Goal: Information Seeking & Learning: Learn about a topic

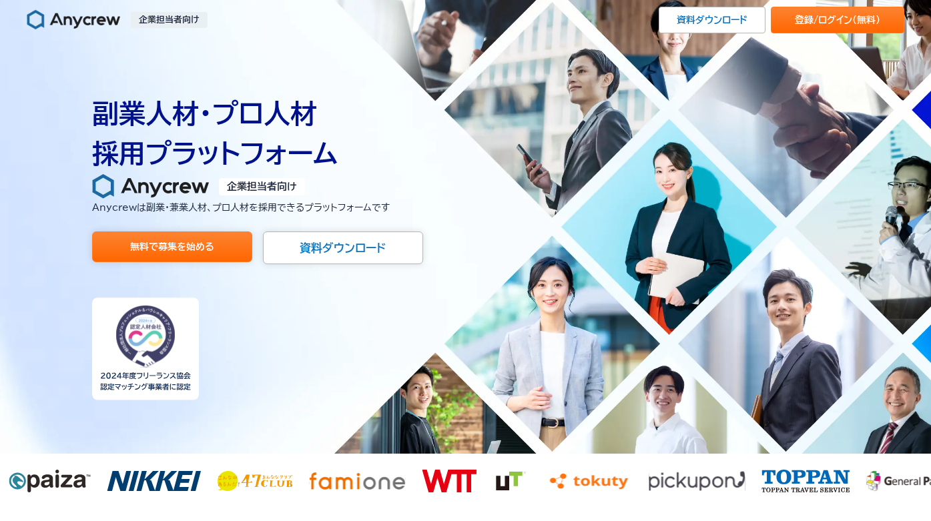
click at [256, 209] on p "Anycrewは副業・兼業人材、プロ人材を 採用できるプラットフォームです" at bounding box center [465, 207] width 747 height 15
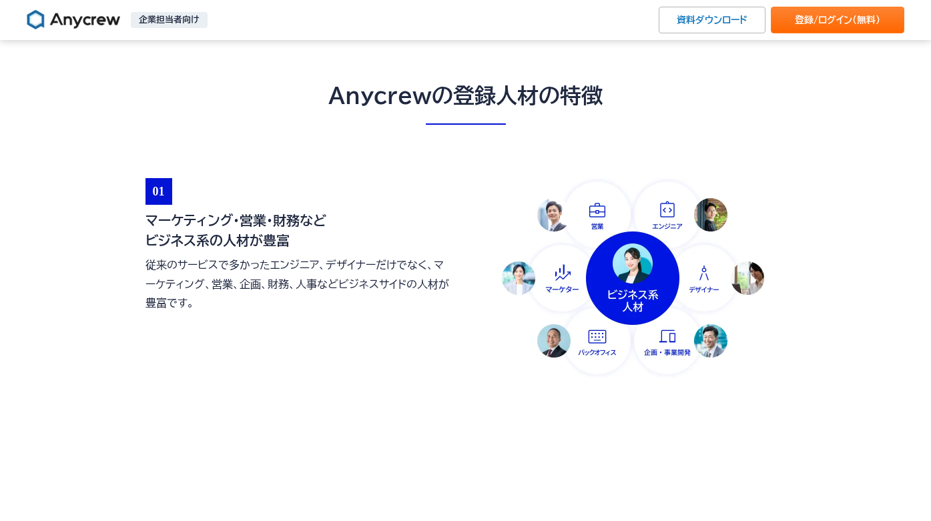
scroll to position [510, 0]
click at [250, 248] on h3 "マーケティング・営業・財務など ビジネス系の人材が豊富" at bounding box center [298, 230] width 307 height 40
click at [249, 225] on h3 "マーケティング・営業・財務など ビジネス系の人材が豊富" at bounding box center [298, 230] width 307 height 40
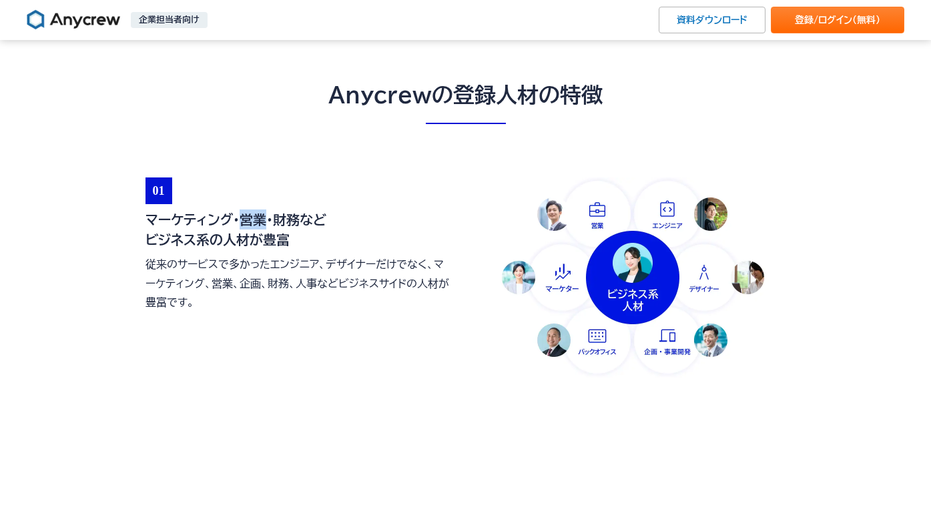
click at [249, 225] on h3 "マーケティング・営業・財務など ビジネス系の人材が豊富" at bounding box center [298, 230] width 307 height 40
click at [237, 279] on p "従来のサービスで多かったエンジニア、デザイナーだけでなく、マーケティング、営業、企画、財務、人事などビジネスサイドの人材が豊富です。" at bounding box center [298, 283] width 307 height 57
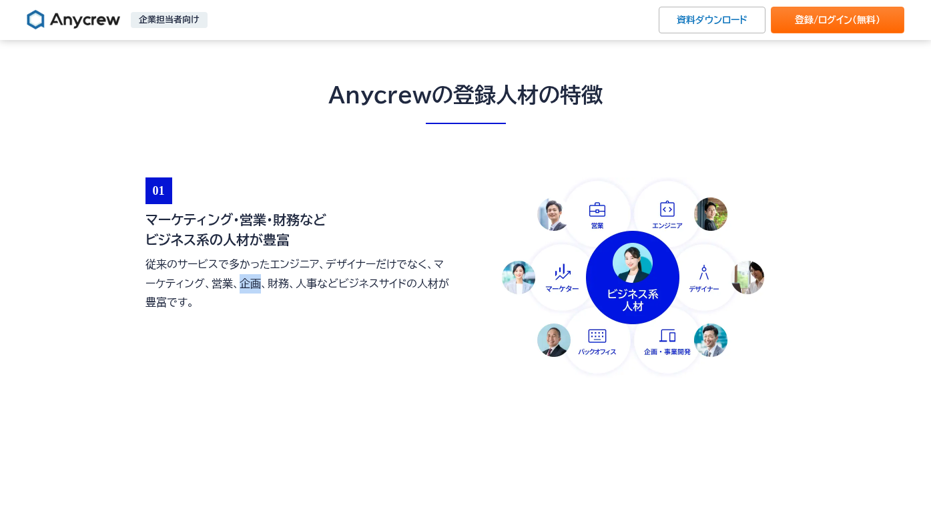
click at [237, 279] on p "従来のサービスで多かったエンジニア、デザイナーだけでなく、マーケティング、営業、企画、財務、人事などビジネスサイドの人材が豊富です。" at bounding box center [298, 283] width 307 height 57
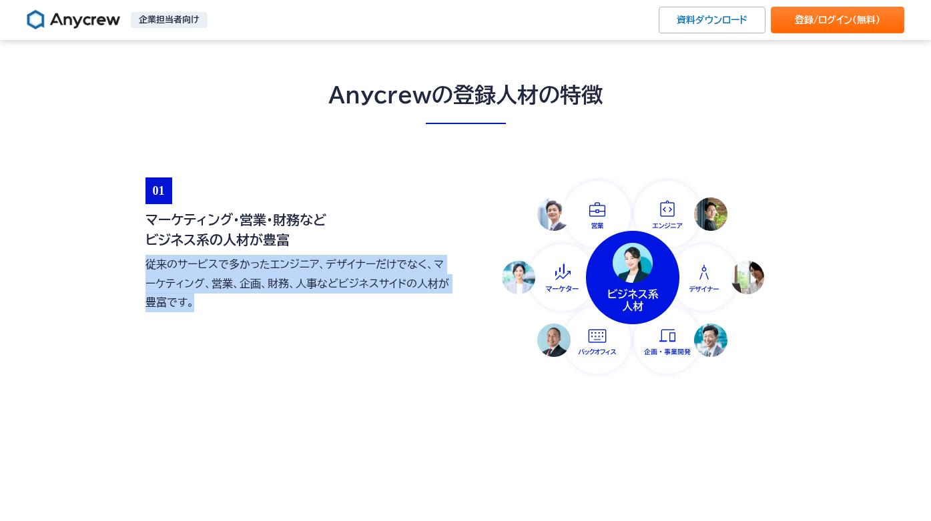
click at [237, 279] on p "従来のサービスで多かったエンジニア、デザイナーだけでなく、マーケティング、営業、企画、財務、人事などビジネスサイドの人材が豊富です。" at bounding box center [298, 283] width 307 height 57
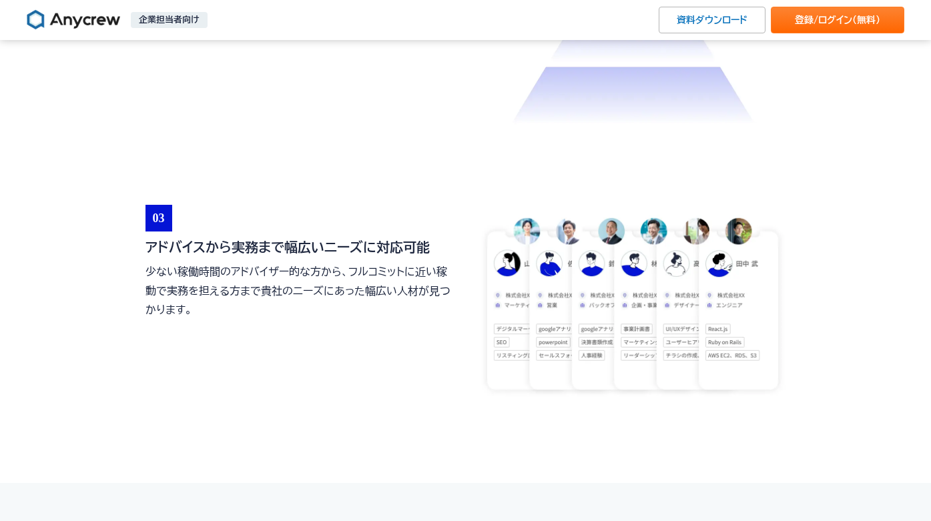
scroll to position [1046, 0]
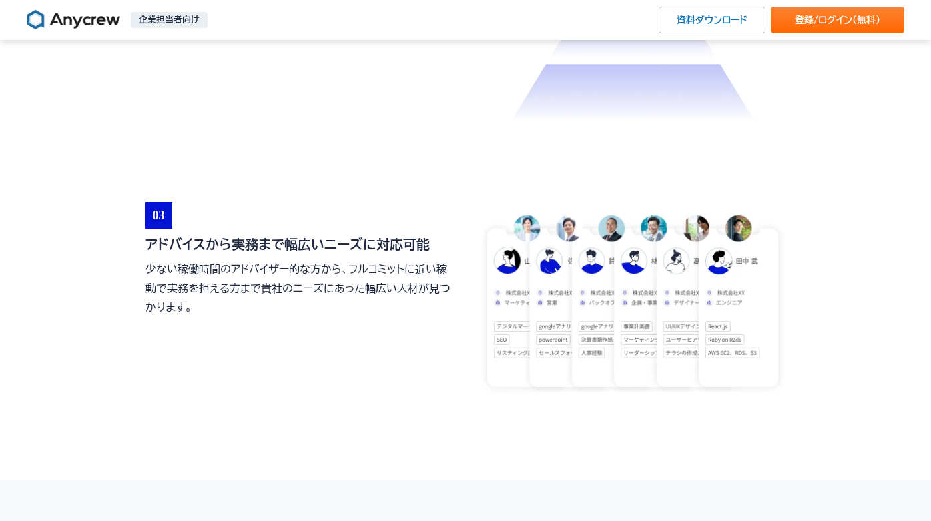
click at [237, 279] on p "少ない稼働時間のアドバイザー的な方から、フルコミットに近い稼動で実務を担える方まで貴社のニーズにあった幅広い人材が見つかります。" at bounding box center [298, 288] width 307 height 57
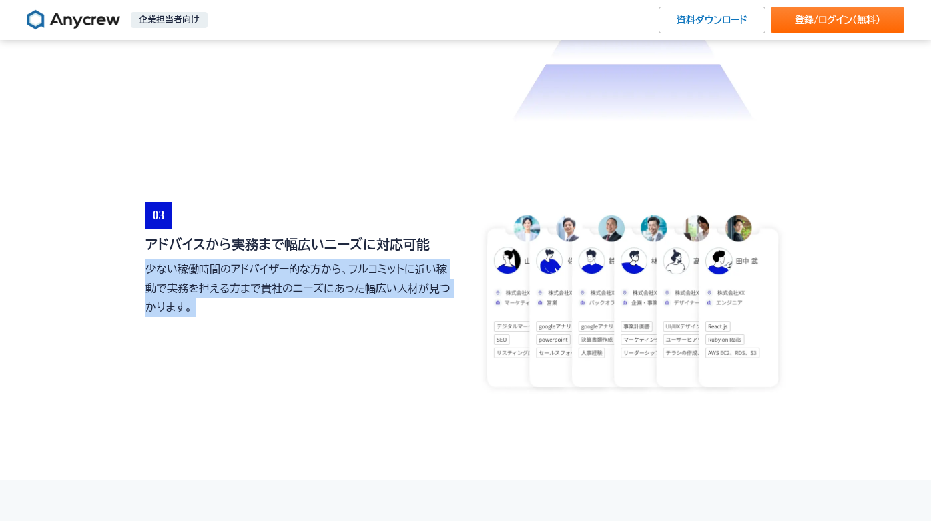
click at [237, 279] on p "少ない稼働時間のアドバイザー的な方から、フルコミットに近い稼動で実務を担える方まで貴社のニーズにあった幅広い人材が見つかります。" at bounding box center [298, 288] width 307 height 57
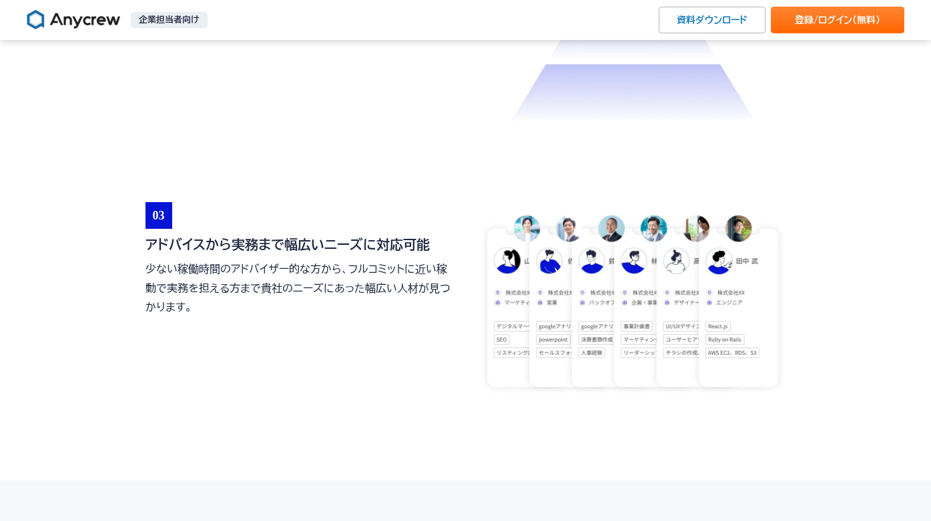
click at [237, 279] on p "少ない稼働時間のアドバイザー的な方から、フルコミットに近い稼動で実務を担える方まで貴社のニーズにあった幅広い人材が見つかります。" at bounding box center [298, 288] width 307 height 57
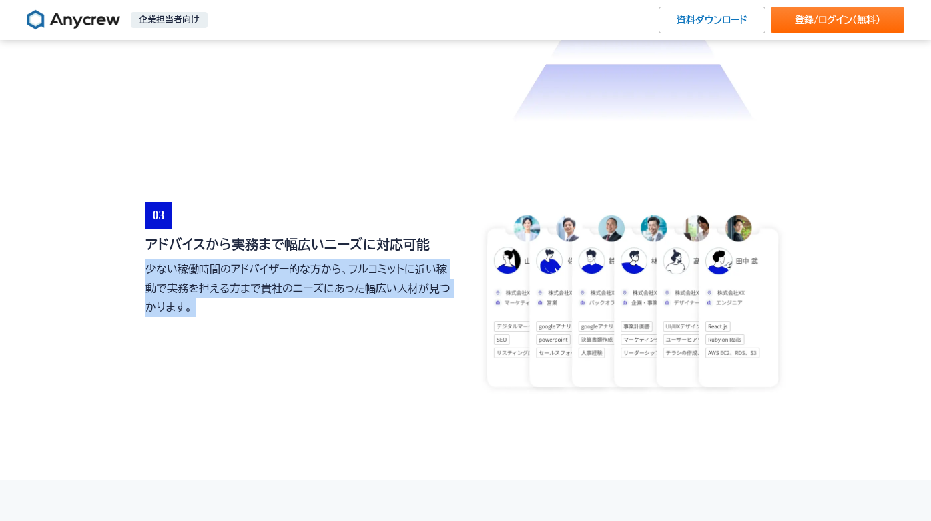
click at [237, 279] on p "少ない稼働時間のアドバイザー的な方から、フルコミットに近い稼動で実務を担える方まで貴社のニーズにあった幅広い人材が見つかります。" at bounding box center [298, 288] width 307 height 57
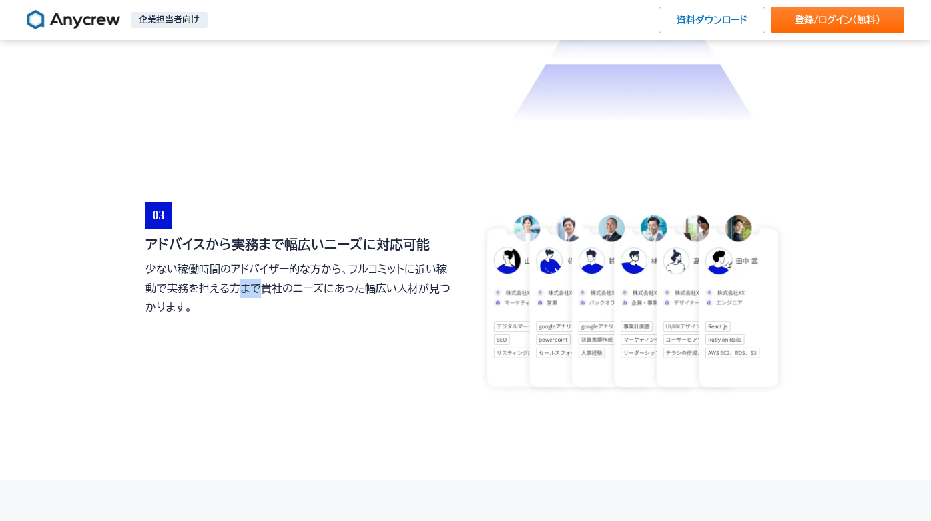
click at [237, 279] on p "少ない稼働時間のアドバイザー的な方から、フルコミットに近い稼動で実務を担える方まで貴社のニーズにあった幅広い人材が見つかります。" at bounding box center [298, 288] width 307 height 57
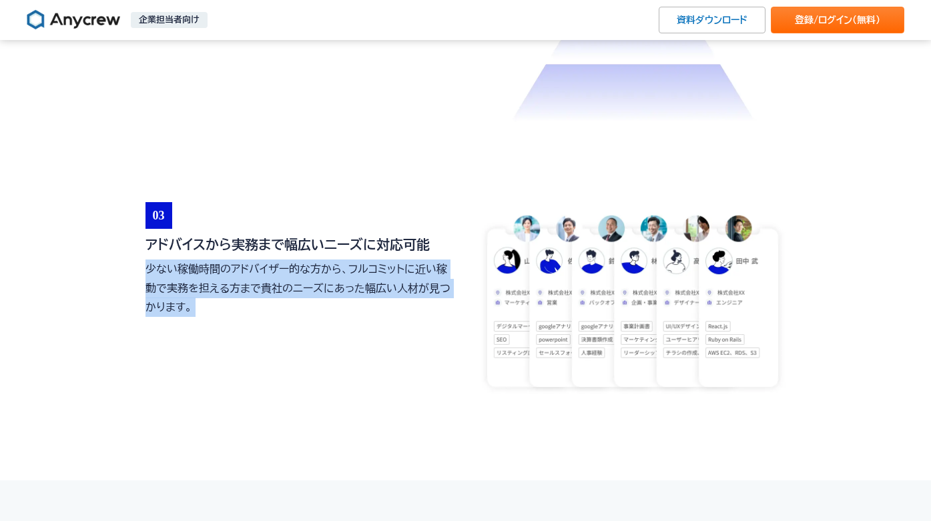
click at [237, 279] on p "少ない稼働時間のアドバイザー的な方から、フルコミットに近い稼動で実務を担える方まで貴社のニーズにあった幅広い人材が見つかります。" at bounding box center [298, 288] width 307 height 57
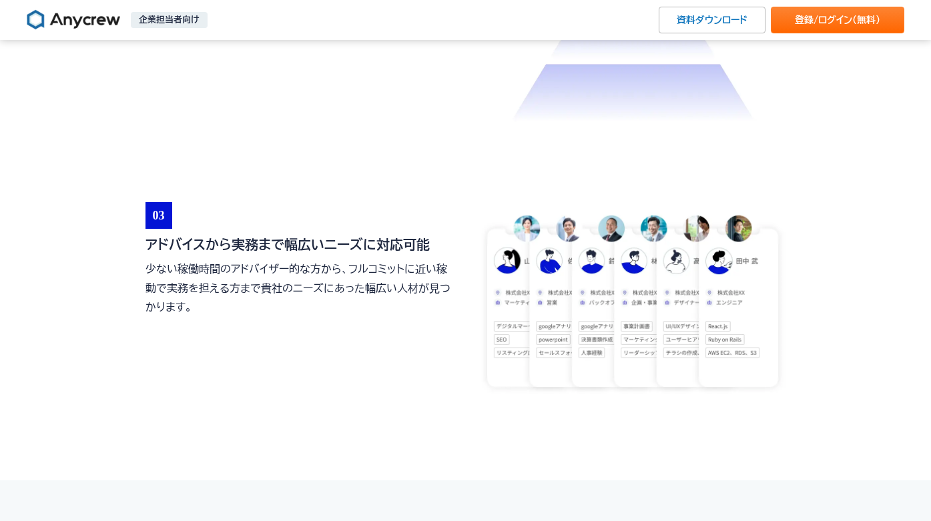
click at [237, 279] on p "少ない稼働時間のアドバイザー的な方から、フルコミットに近い稼動で実務を担える方まで貴社のニーズにあった幅広い人材が見つかります。" at bounding box center [298, 288] width 307 height 57
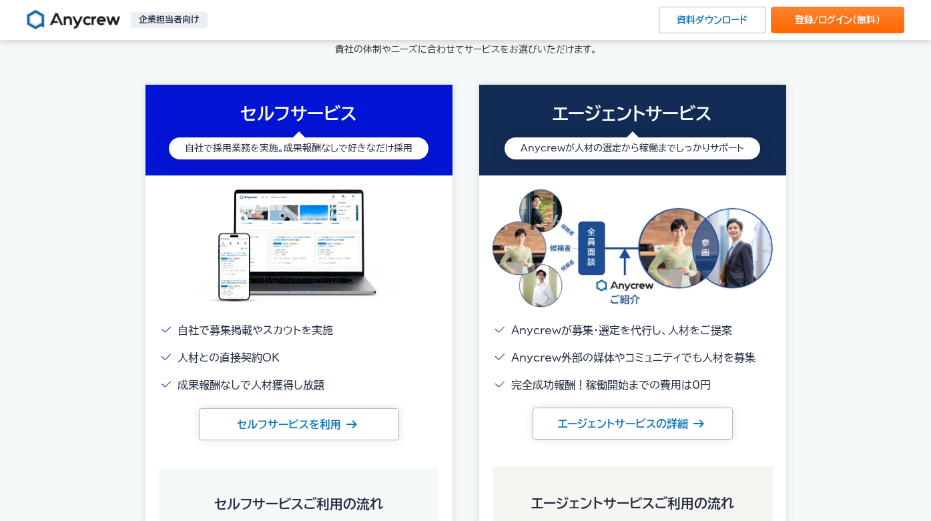
scroll to position [1666, 0]
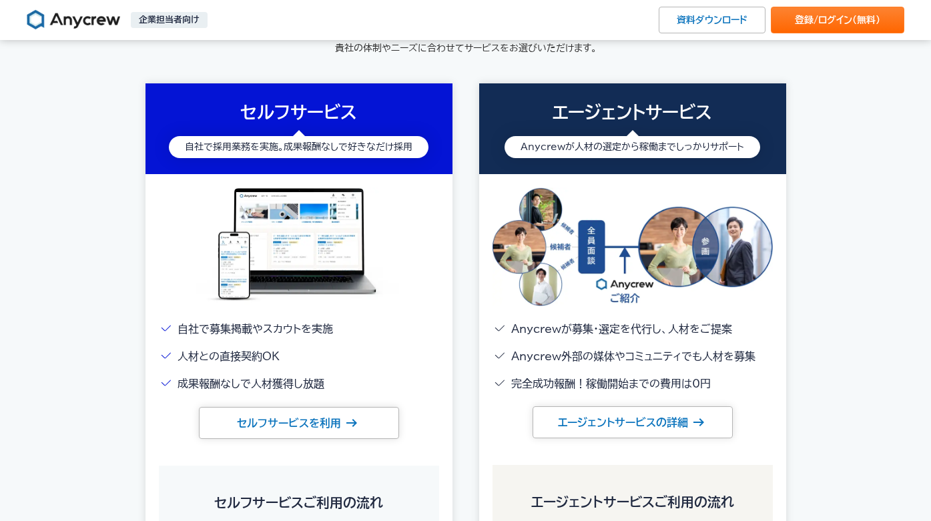
click at [306, 328] on li "自社で募集掲載やスカウトを実施" at bounding box center [299, 329] width 280 height 19
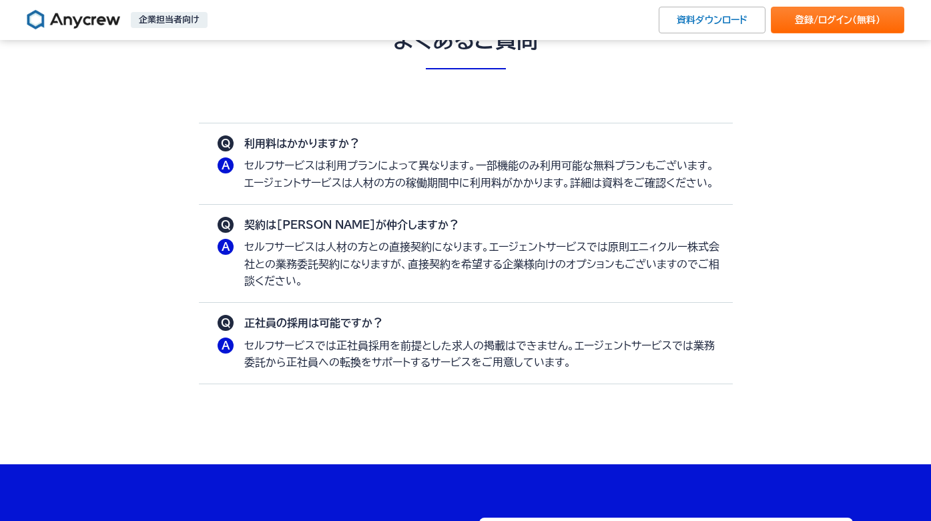
scroll to position [3732, 0]
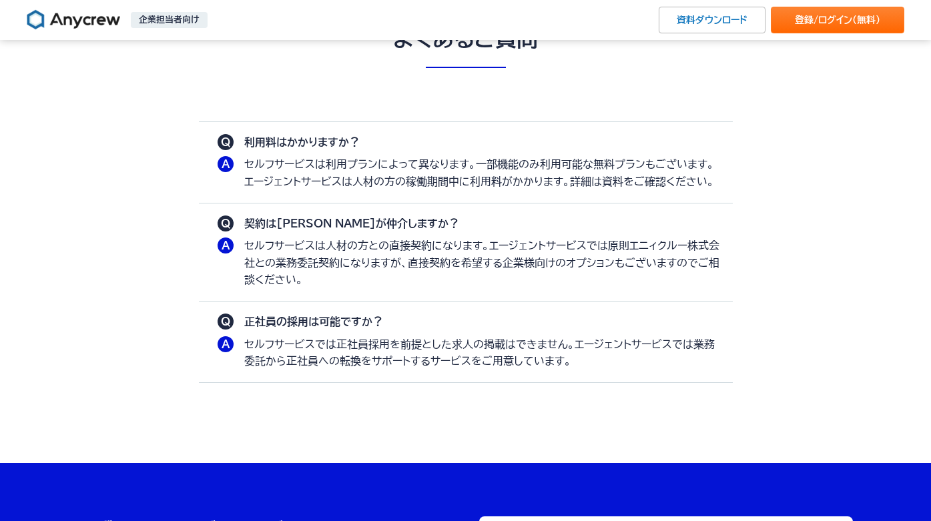
click at [255, 273] on p "セルフサービスは人材の方との直接契約になります。エージェントサービスでは原則エニィクルー株式会社との業務委託契約になりますが、直接契約を希望する企業様向けのオ…" at bounding box center [481, 263] width 475 height 51
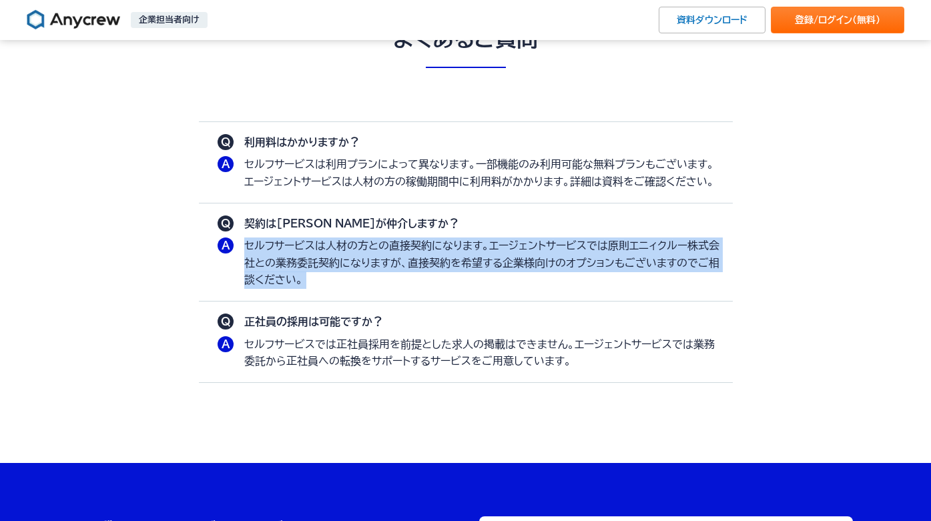
click at [255, 273] on p "セルフサービスは人材の方との直接契約になります。エージェントサービスでは原則エニィクルー株式会社との業務委託契約になりますが、直接契約を希望する企業様向けのオ…" at bounding box center [481, 263] width 475 height 51
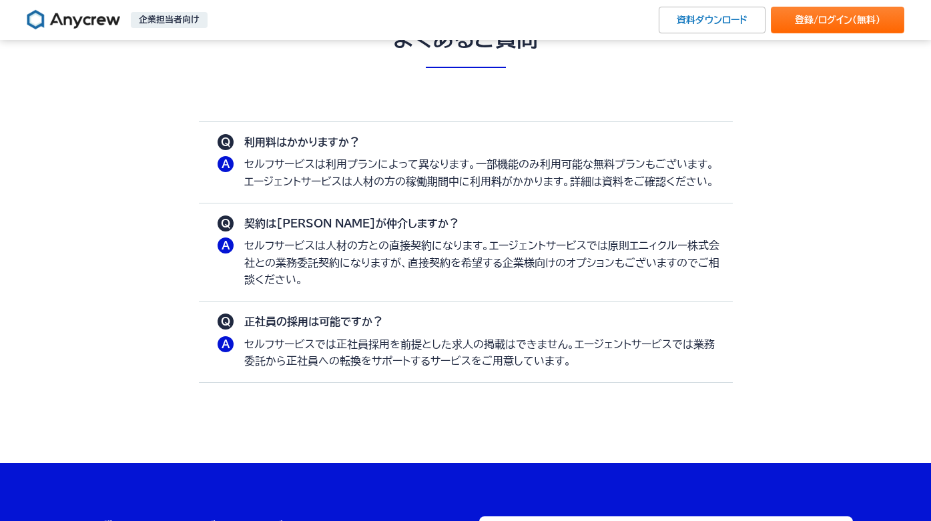
click at [255, 273] on p "セルフサービスは人材の方との直接契約になります。エージェントサービスでは原則エニィクルー株式会社との業務委託契約になりますが、直接契約を希望する企業様向けのオ…" at bounding box center [481, 263] width 475 height 51
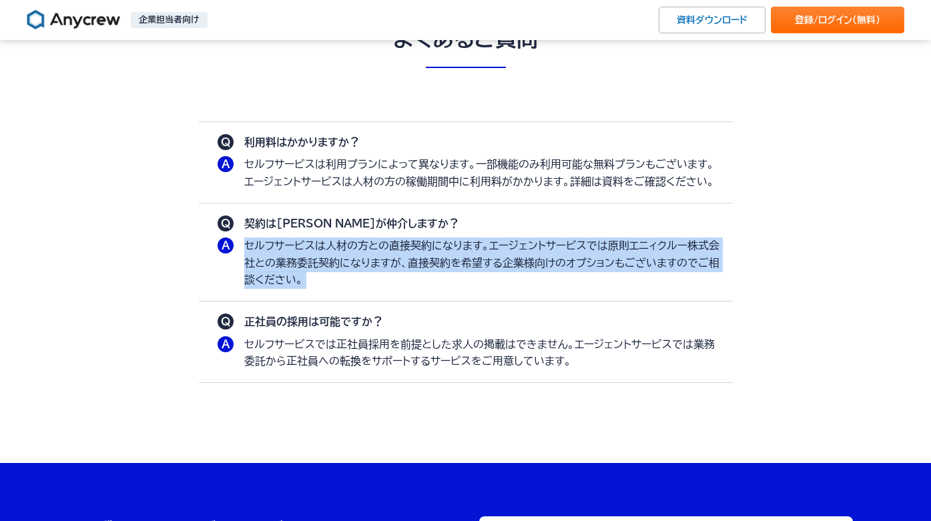
click at [255, 273] on p "セルフサービスは人材の方との直接契約になります。エージェントサービスでは原則エニィクルー株式会社との業務委託契約になりますが、直接契約を希望する企業様向けのオ…" at bounding box center [481, 263] width 475 height 51
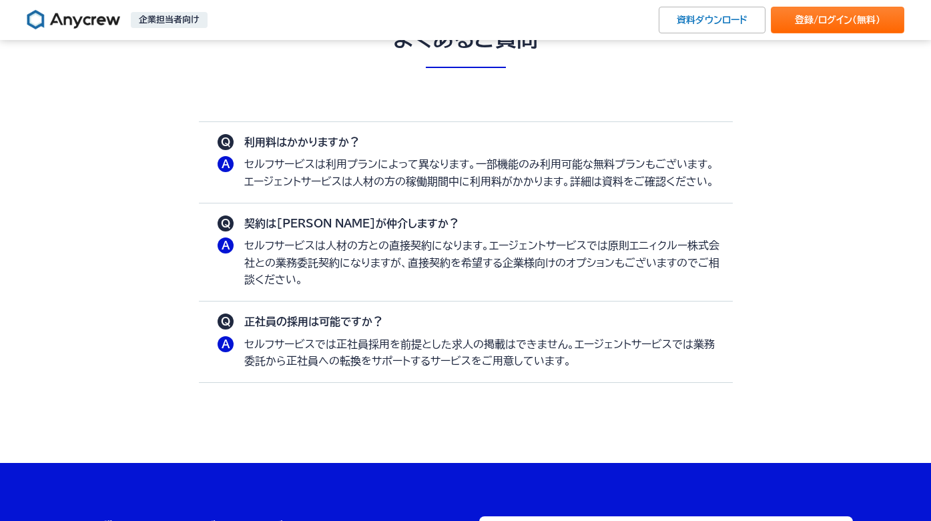
click at [255, 273] on p "セルフサービスは人材の方との直接契約になります。エージェントサービスでは原則エニィクルー株式会社との業務委託契約になりますが、直接契約を希望する企業様向けのオ…" at bounding box center [481, 263] width 475 height 51
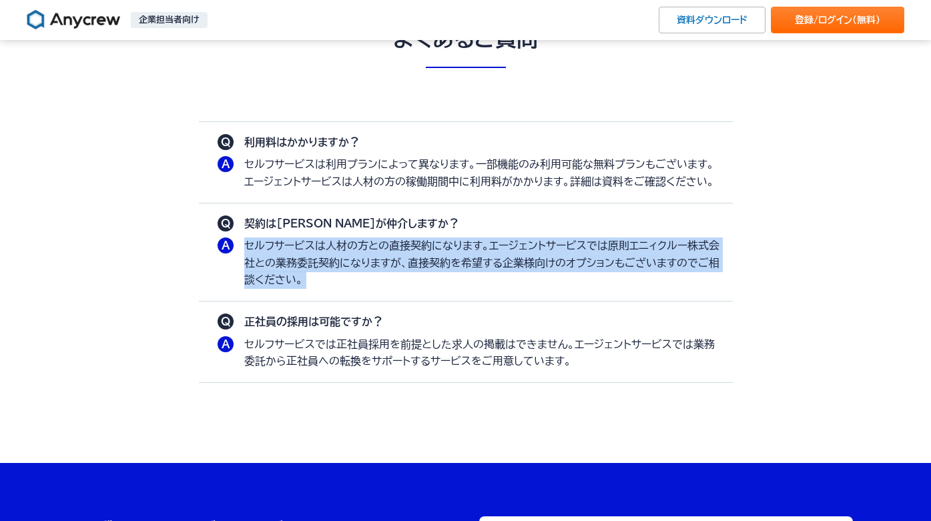
click at [255, 273] on p "セルフサービスは人材の方との直接契約になります。エージェントサービスでは原則エニィクルー株式会社との業務委託契約になりますが、直接契約を希望する企業様向けのオ…" at bounding box center [481, 263] width 475 height 51
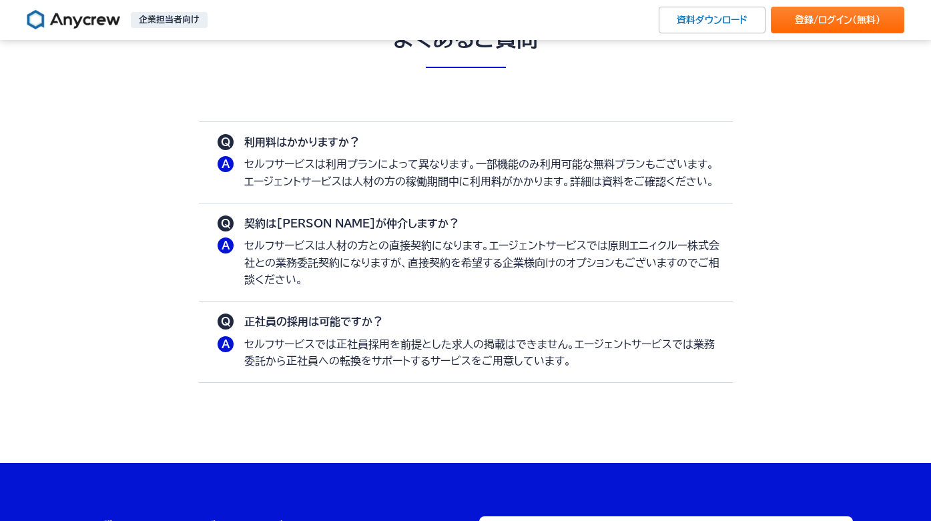
click at [255, 273] on p "セルフサービスは人材の方との直接契約になります。エージェントサービスでは原則エニィクルー株式会社との業務委託契約になりますが、直接契約を希望する企業様向けのオ…" at bounding box center [481, 263] width 475 height 51
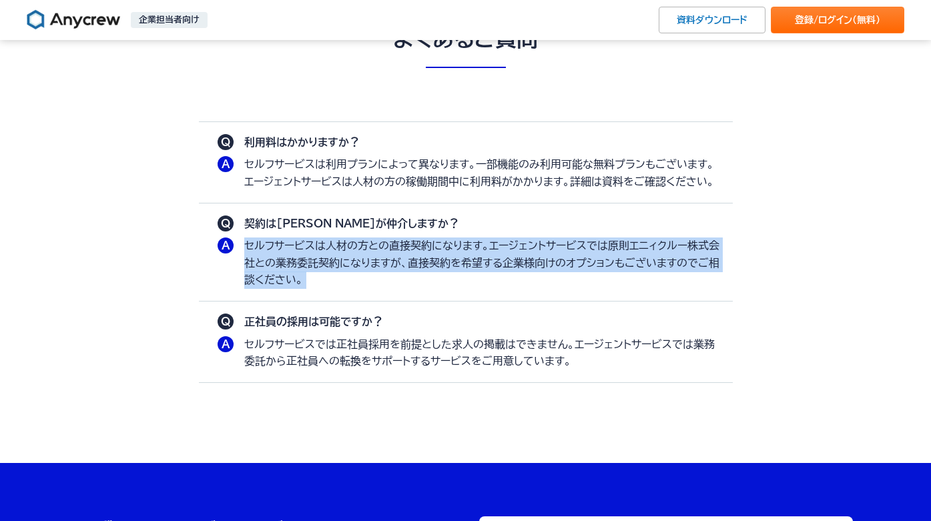
click at [255, 273] on p "セルフサービスは人材の方との直接契約になります。エージェントサービスでは原則エニィクルー株式会社との業務委託契約になりますが、直接契約を希望する企業様向けのオ…" at bounding box center [481, 263] width 475 height 51
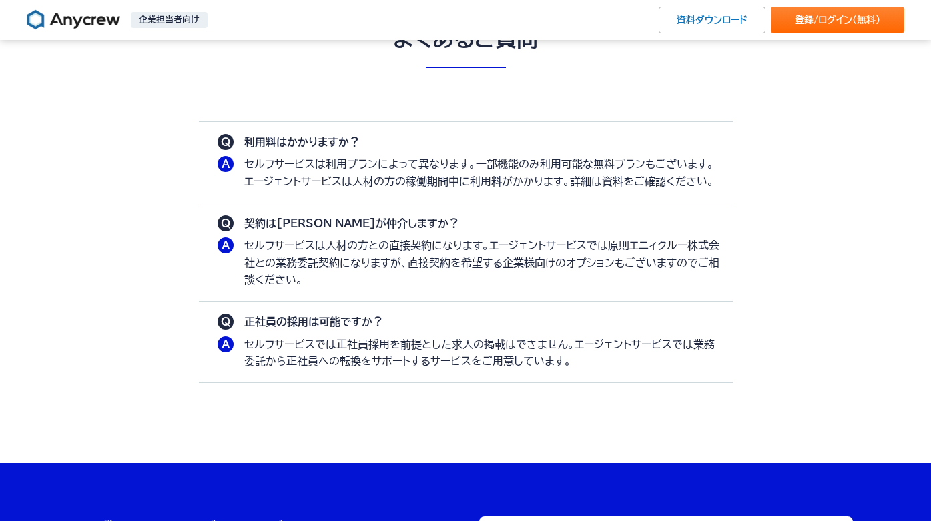
click at [255, 273] on p "セルフサービスは人材の方との直接契約になります。エージェントサービスでは原則エニィクルー株式会社との業務委託契約になりますが、直接契約を希望する企業様向けのオ…" at bounding box center [481, 263] width 475 height 51
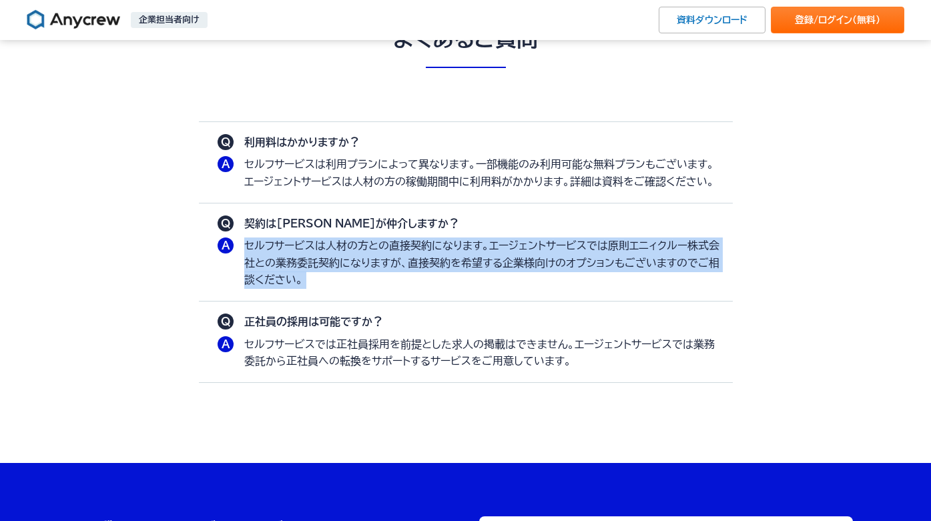
click at [255, 273] on p "セルフサービスは人材の方との直接契約になります。エージェントサービスでは原則エニィクルー株式会社との業務委託契約になりますが、直接契約を希望する企業様向けのオ…" at bounding box center [481, 263] width 475 height 51
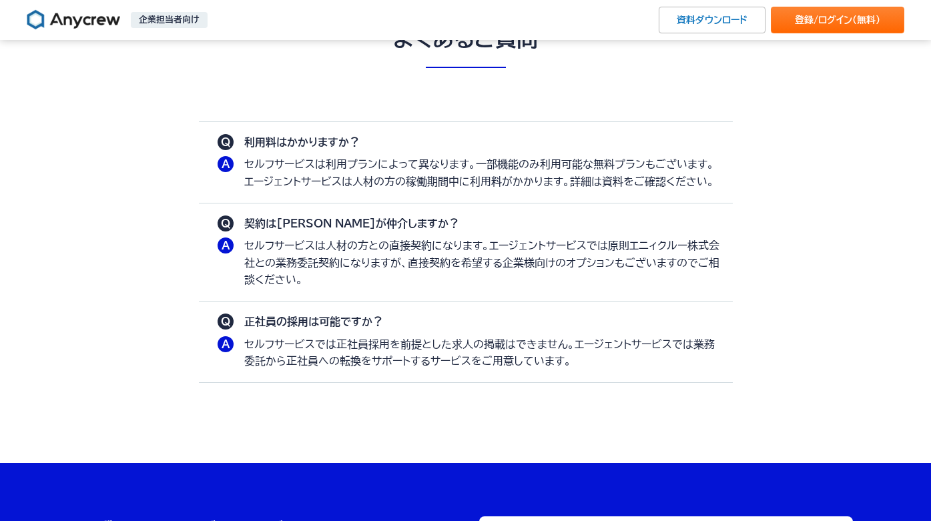
click at [263, 266] on p "セルフサービスは人材の方との直接契約になります。エージェントサービスでは原則エニィクルー株式会社との業務委託契約になりますが、直接契約を希望する企業様向けのオ…" at bounding box center [481, 263] width 475 height 51
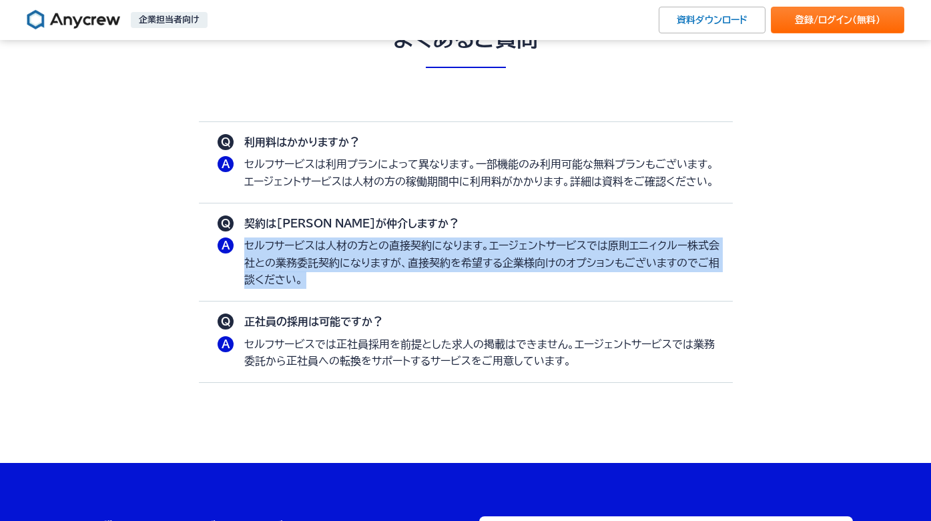
click at [263, 266] on p "セルフサービスは人材の方との直接契約になります。エージェントサービスでは原則エニィクルー株式会社との業務委託契約になりますが、直接契約を希望する企業様向けのオ…" at bounding box center [481, 263] width 475 height 51
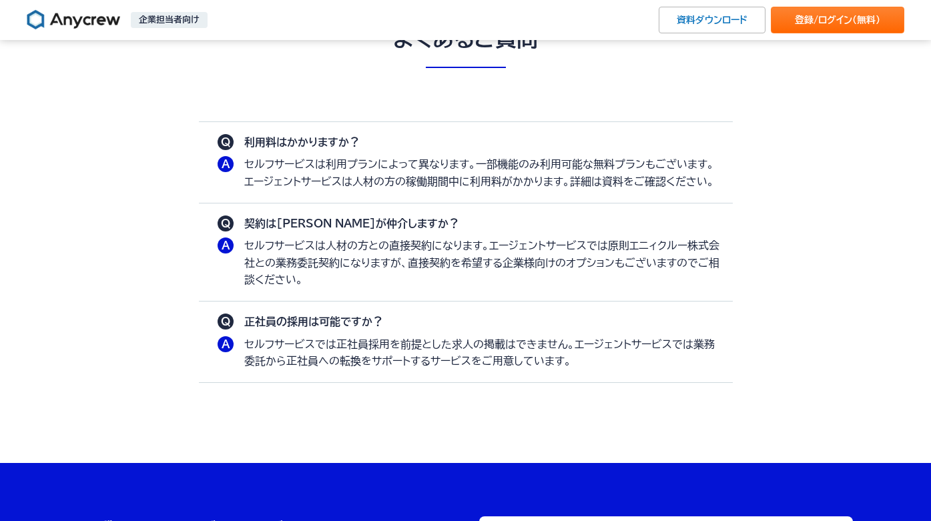
click at [254, 220] on p "契約は[PERSON_NAME]が仲介しますか？" at bounding box center [481, 224] width 475 height 17
click at [244, 222] on p "契約は[PERSON_NAME]が仲介しますか？" at bounding box center [481, 224] width 475 height 17
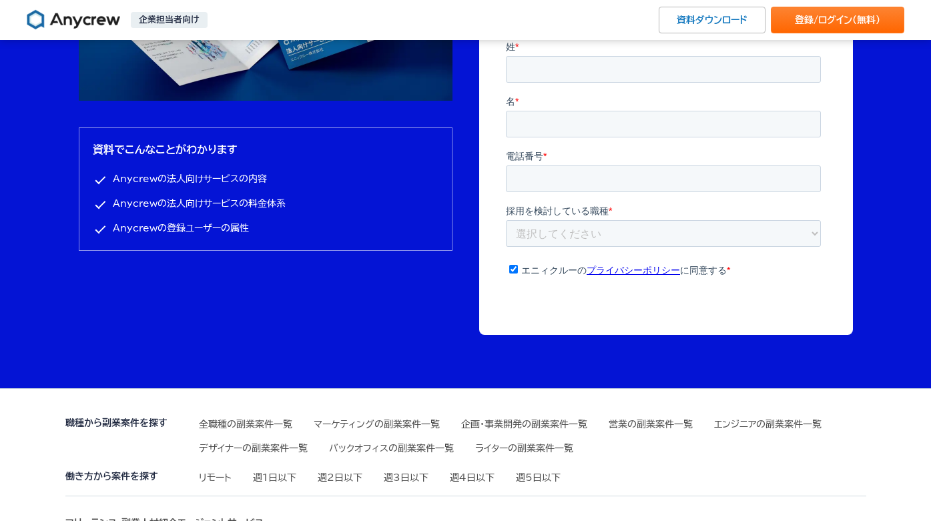
scroll to position [4348, 0]
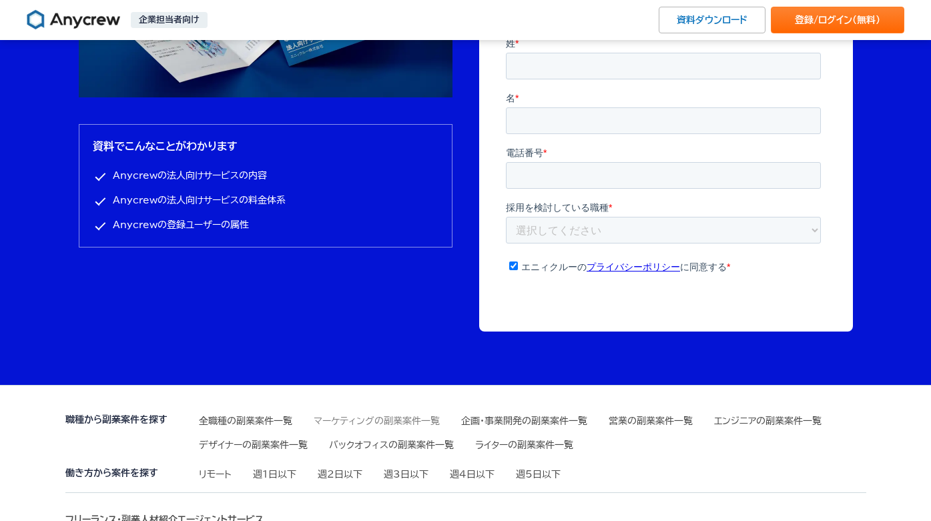
click at [381, 417] on link "マーケティングの副業案件一覧" at bounding box center [377, 420] width 126 height 9
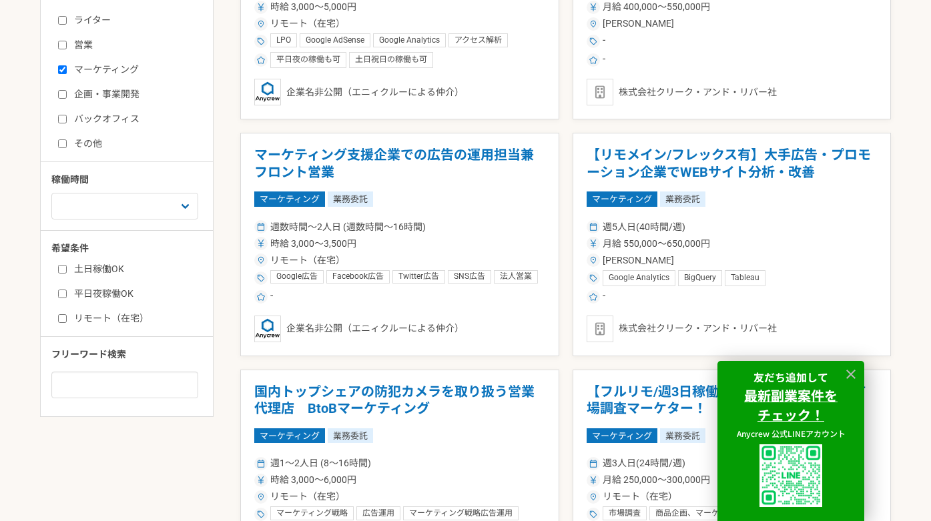
scroll to position [515, 0]
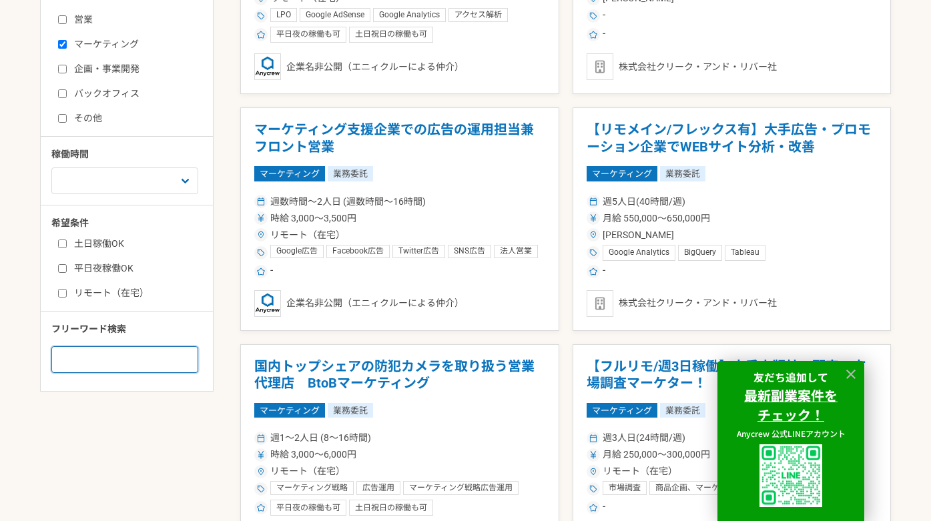
click at [134, 364] on input at bounding box center [124, 359] width 147 height 27
type input "広告"
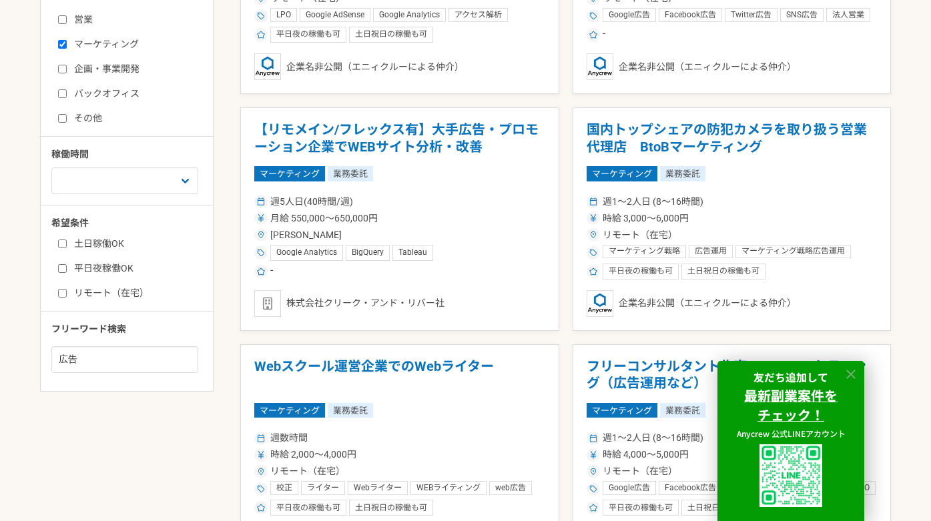
click at [851, 373] on icon at bounding box center [850, 374] width 9 height 9
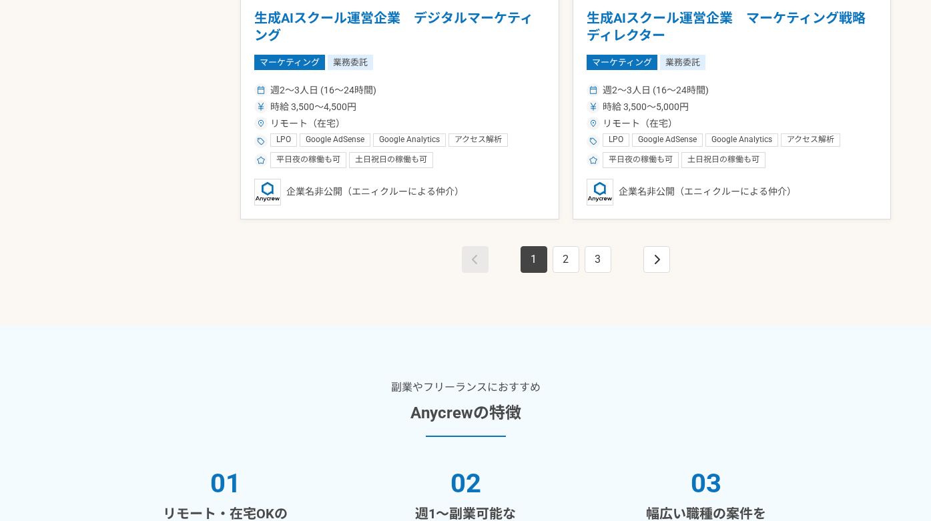
scroll to position [2522, 0]
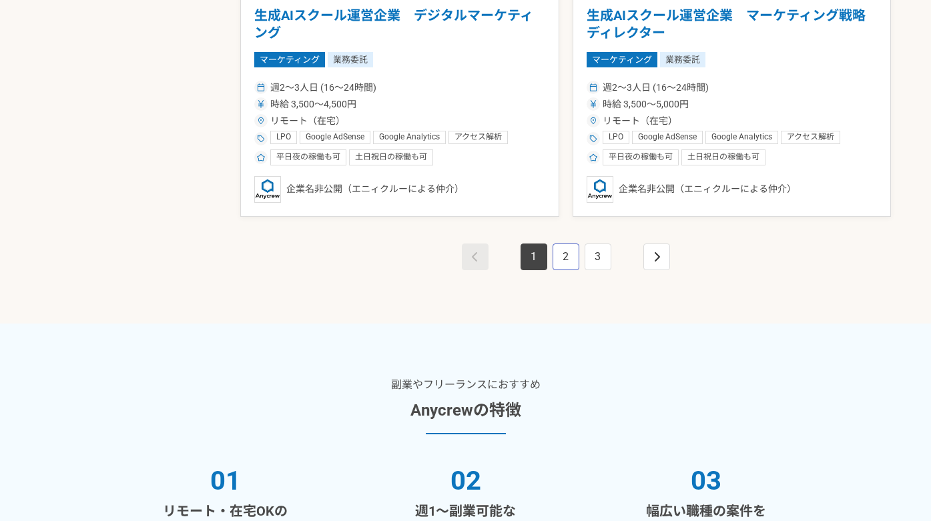
click at [572, 252] on link "2" at bounding box center [566, 257] width 27 height 27
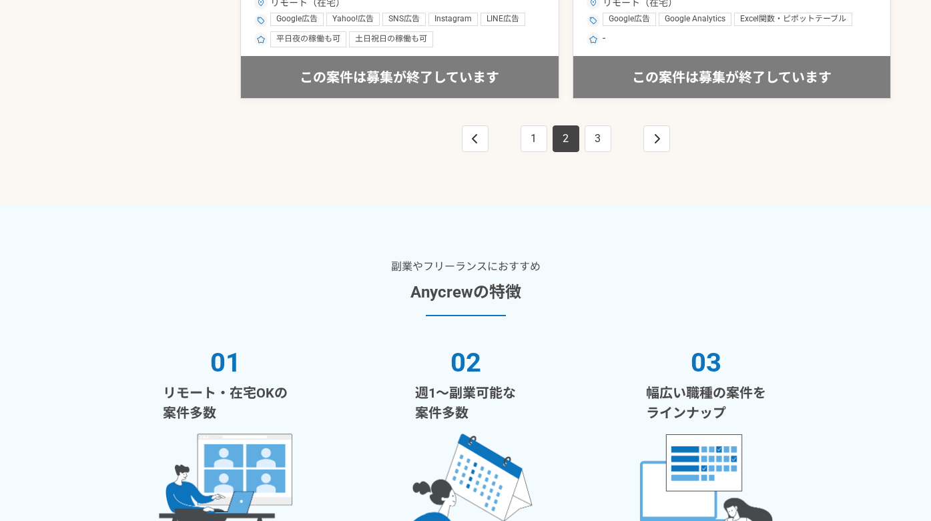
scroll to position [2666, 0]
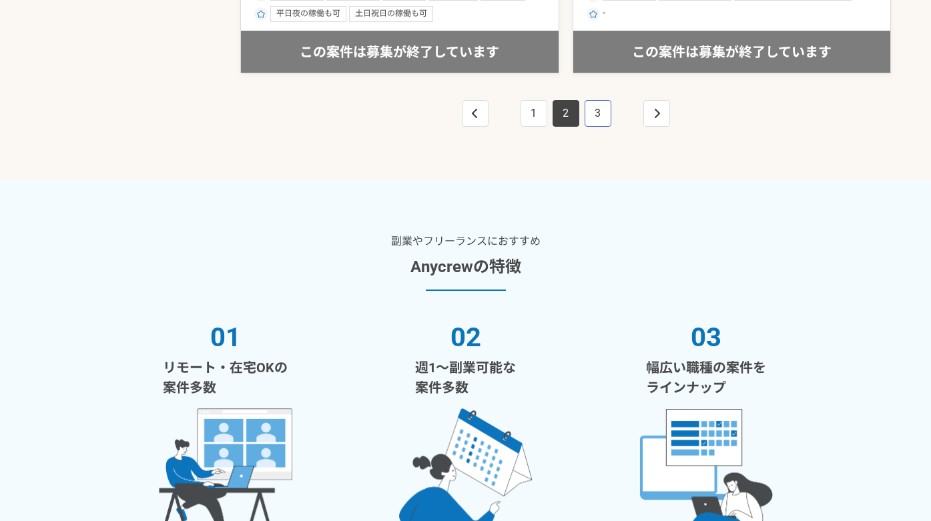
click at [592, 116] on link "3" at bounding box center [598, 113] width 27 height 27
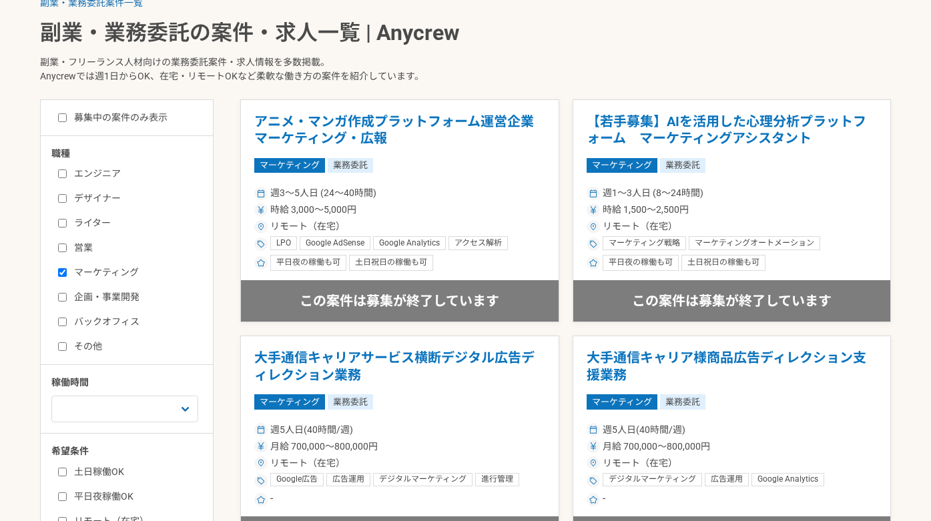
scroll to position [226, 0]
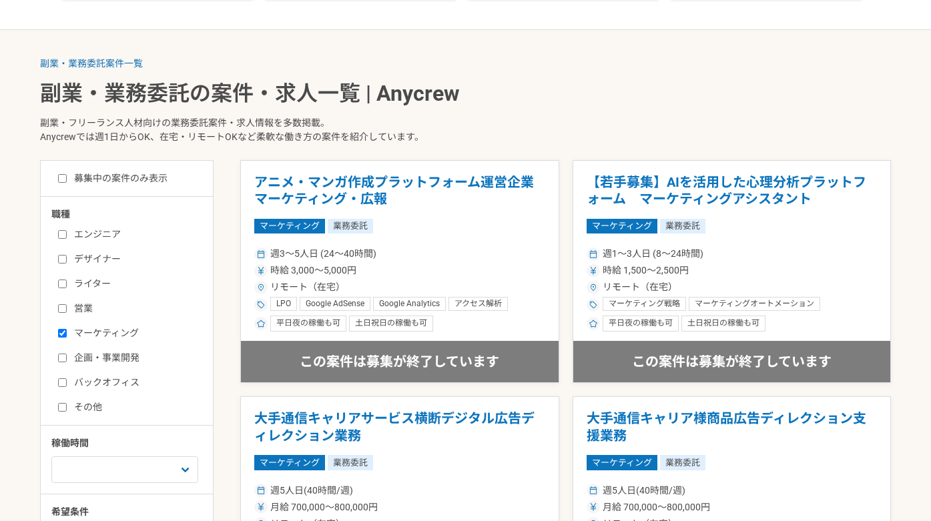
click at [121, 174] on label "募集中の案件のみ表示" at bounding box center [112, 178] width 109 height 14
click at [67, 174] on input "募集中の案件のみ表示" at bounding box center [62, 178] width 9 height 9
checkbox input "true"
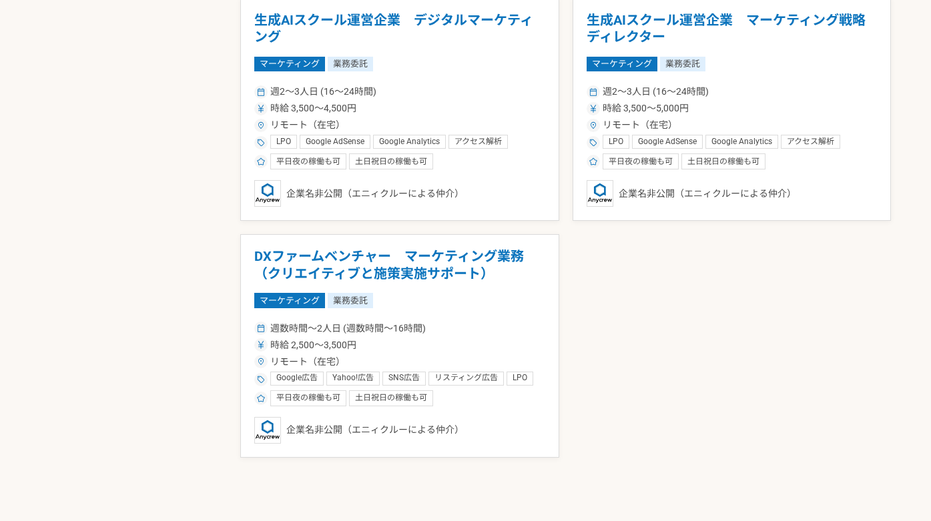
scroll to position [1573, 0]
